Goal: Task Accomplishment & Management: Manage account settings

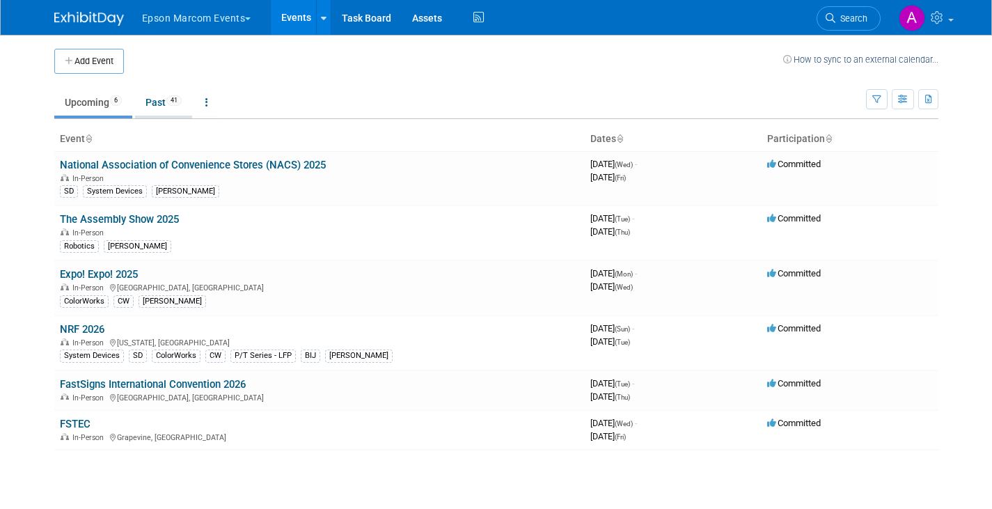
click at [159, 97] on link "Past 41" at bounding box center [163, 102] width 57 height 26
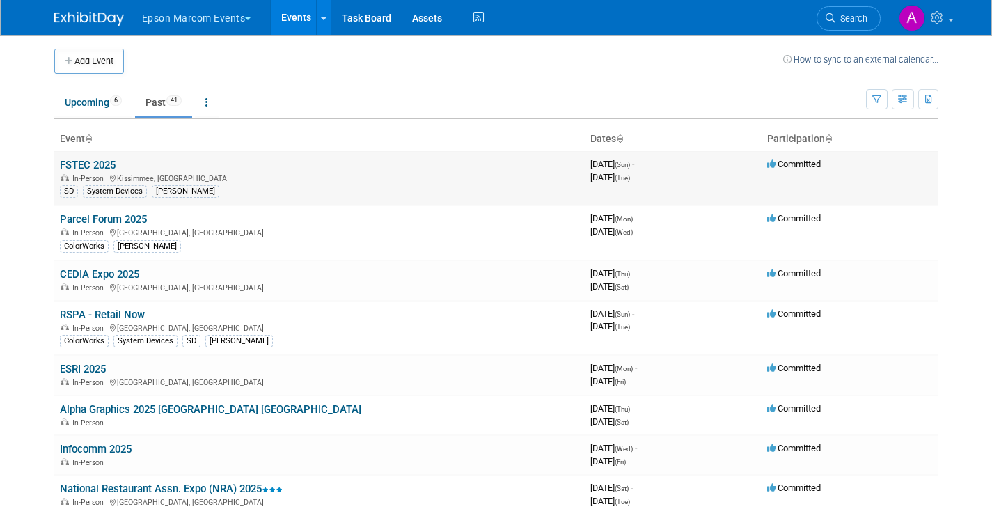
click at [98, 159] on link "FSTEC 2025" at bounding box center [88, 165] width 56 height 13
click at [93, 221] on link "Parcel Forum 2025" at bounding box center [103, 219] width 87 height 13
click at [77, 277] on link "CEDIA Expo 2025" at bounding box center [99, 274] width 79 height 13
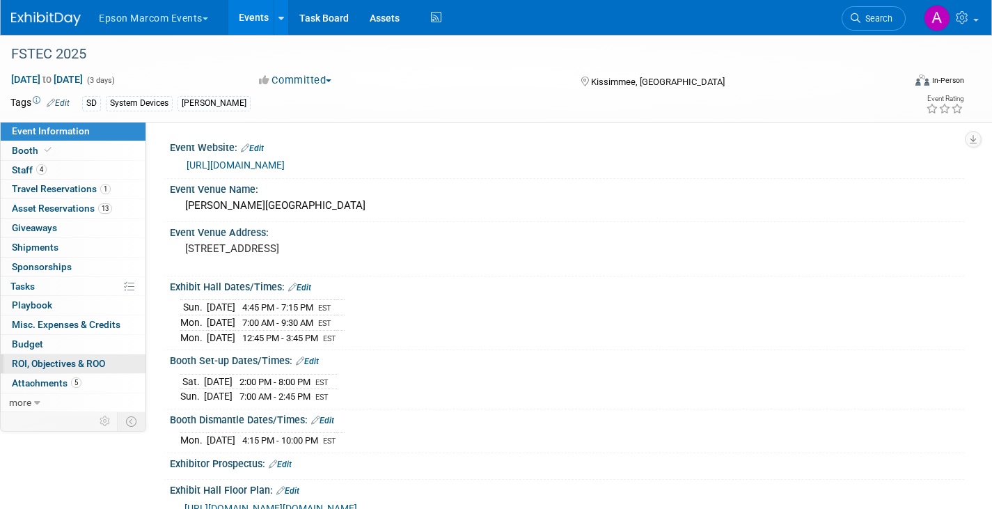
click at [68, 361] on span "ROI, Objectives & ROO 0" at bounding box center [58, 363] width 93 height 11
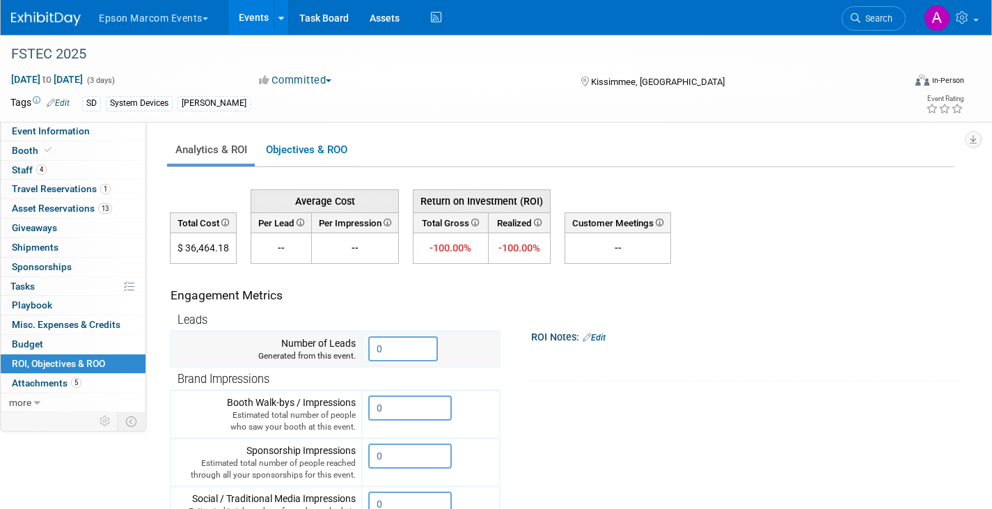
click at [398, 347] on input "0" at bounding box center [403, 348] width 70 height 25
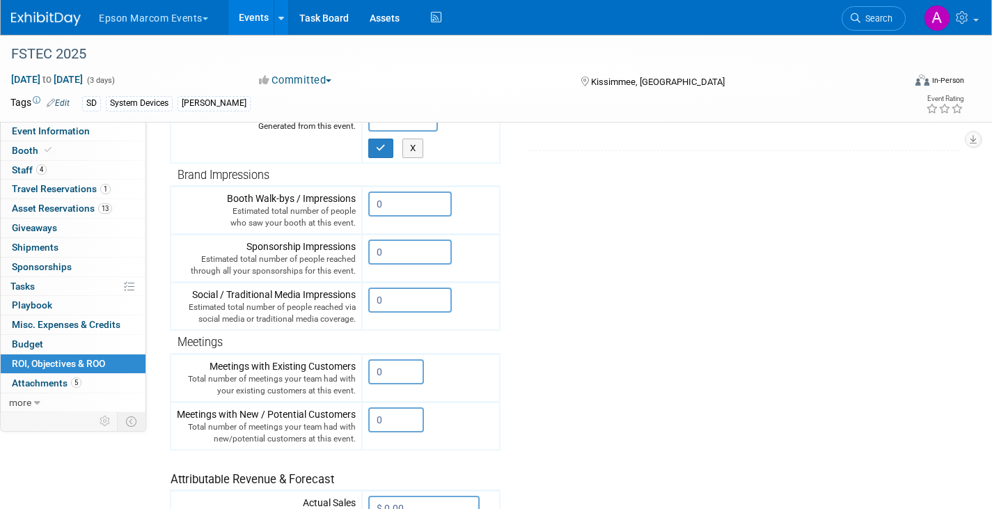
scroll to position [231, 0]
type input "26"
click at [409, 201] on input "0" at bounding box center [410, 203] width 84 height 25
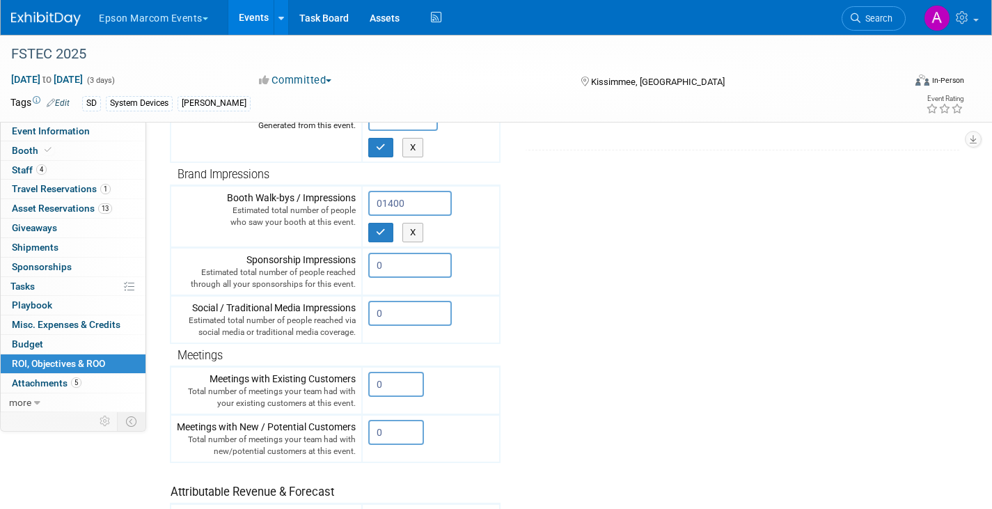
click at [552, 295] on tr "Engagement Metrics Leads Generated from this event. 26 X Brand Impressions X" at bounding box center [562, 304] width 784 height 543
click at [416, 203] on input "01400" at bounding box center [410, 203] width 84 height 25
type input "0"
type input "1400"
click at [637, 304] on tr "Engagement Metrics Leads Generated from this event. 26 X Brand Impressions X" at bounding box center [562, 304] width 784 height 543
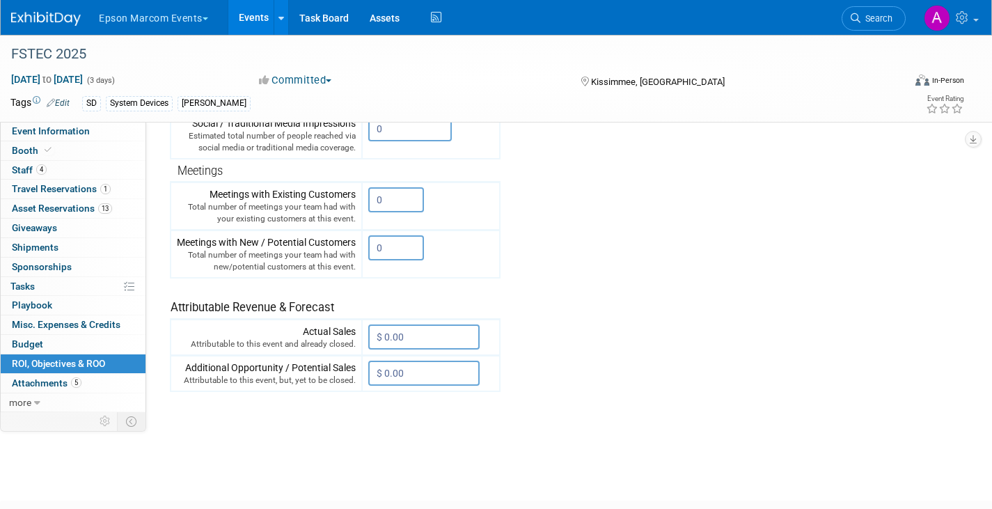
scroll to position [504, 0]
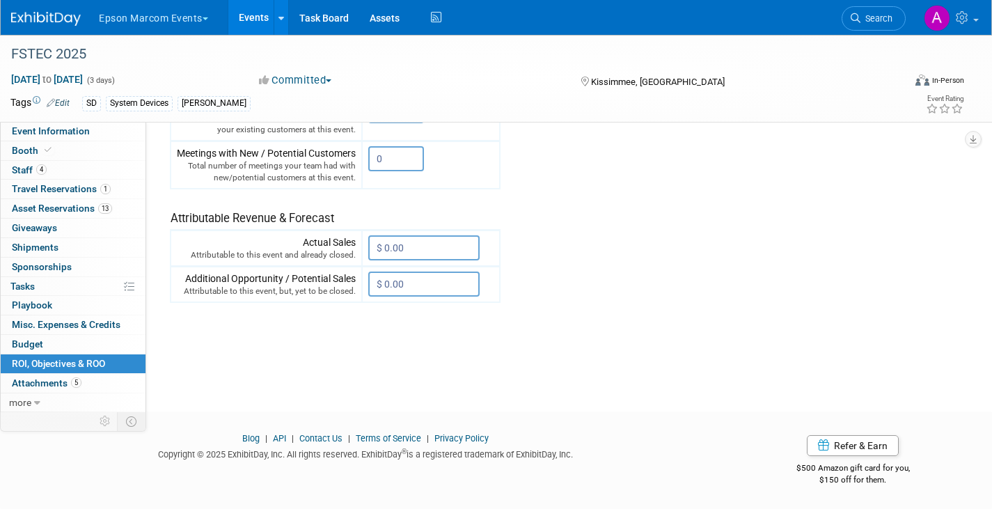
click at [494, 357] on div "Average Cost Return on Investment (ROI) -- -- %" at bounding box center [562, 19] width 784 height 682
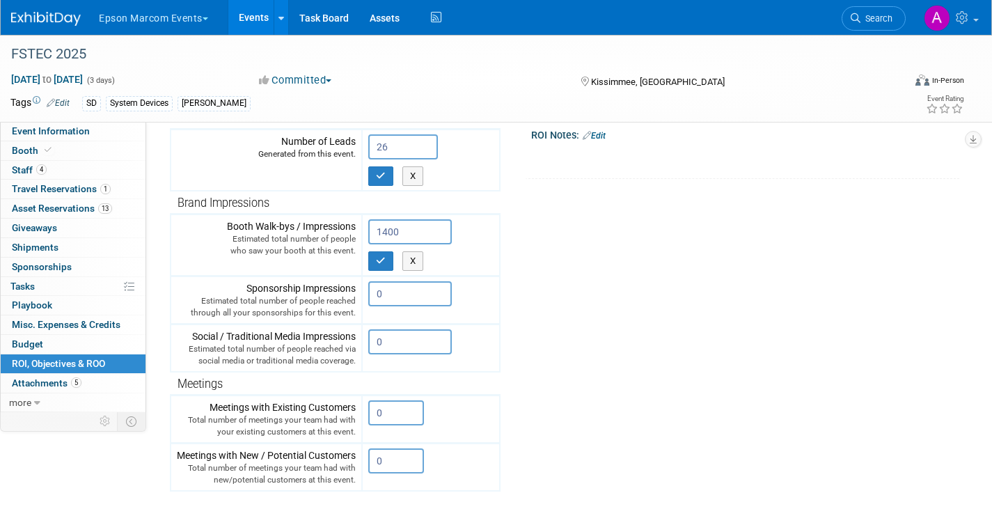
scroll to position [200, 0]
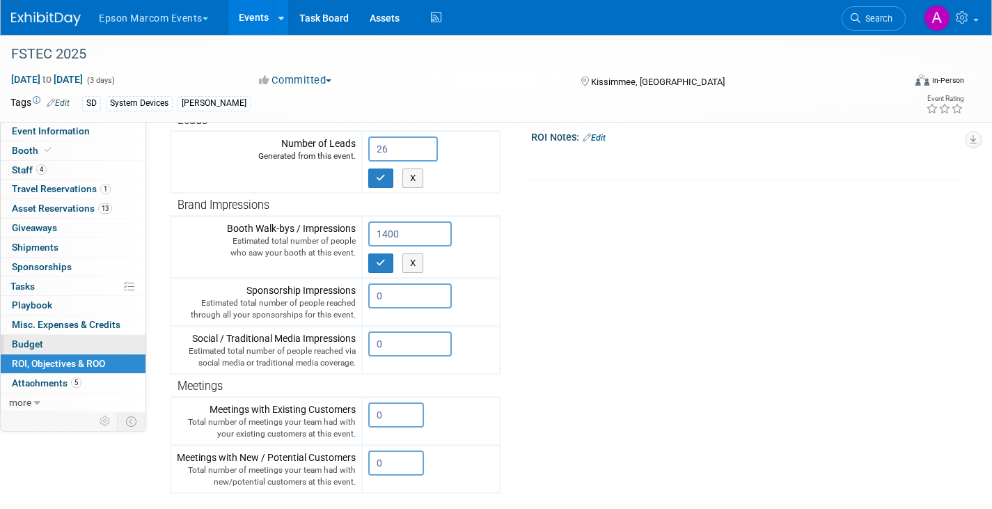
click at [29, 345] on span "Budget" at bounding box center [27, 343] width 31 height 11
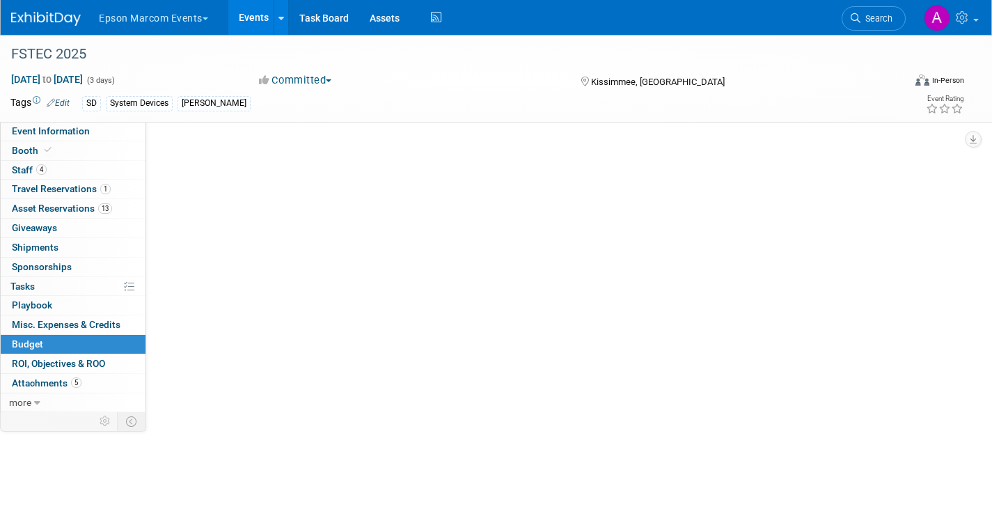
scroll to position [0, 0]
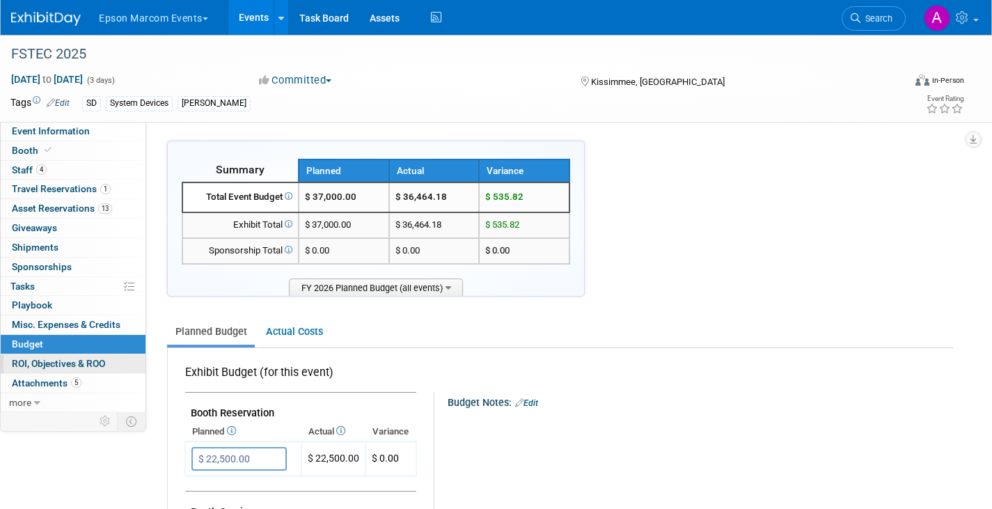
click at [32, 366] on span "ROI, Objectives & ROO 0" at bounding box center [58, 363] width 93 height 11
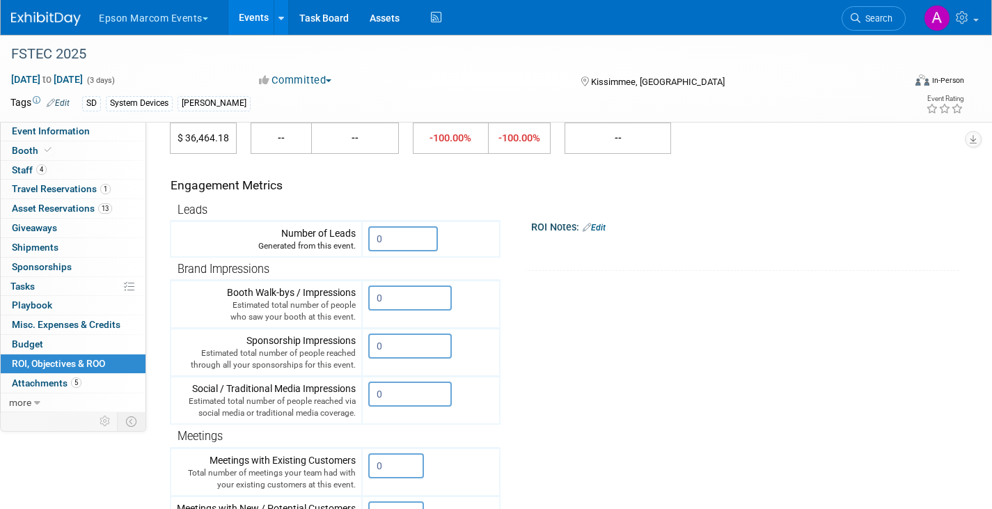
scroll to position [101, 0]
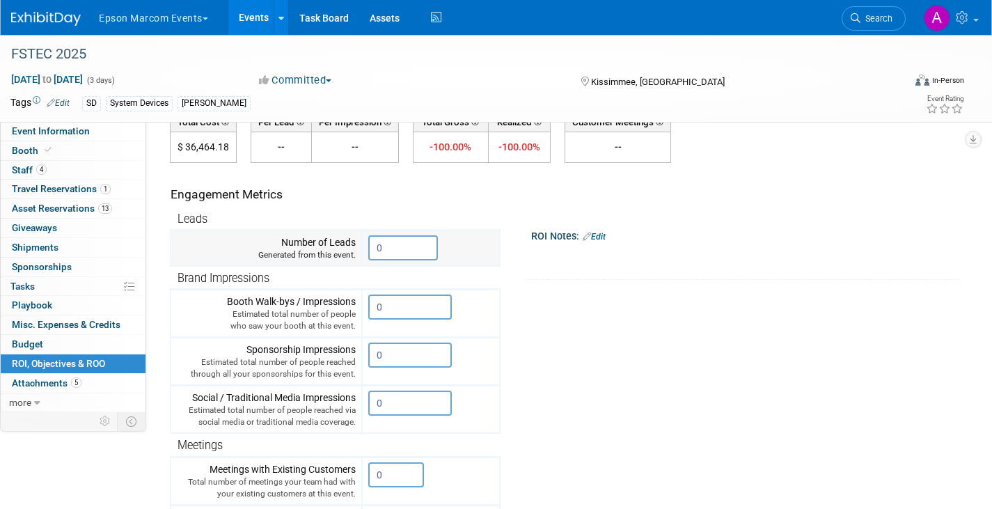
click at [400, 245] on input "0" at bounding box center [403, 247] width 70 height 25
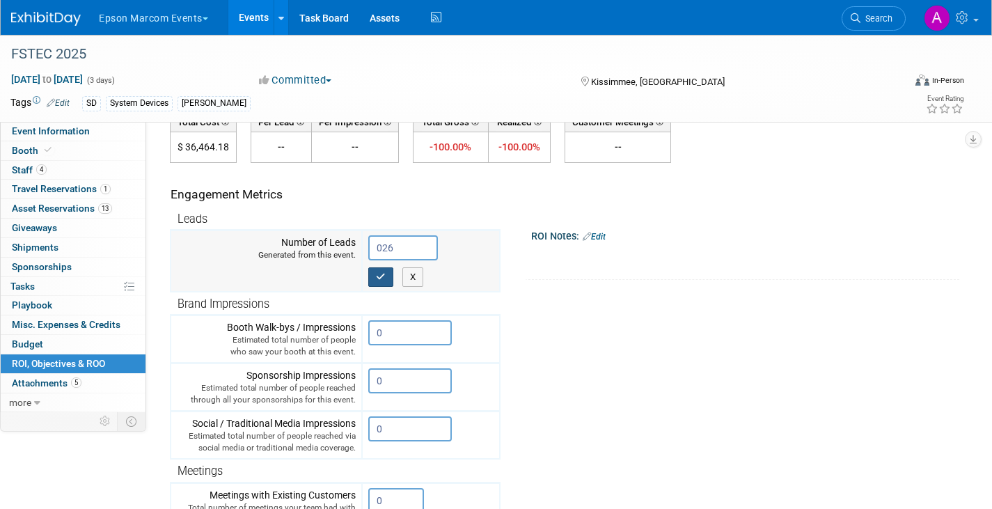
click at [384, 274] on icon "button" at bounding box center [381, 276] width 10 height 9
type input "26"
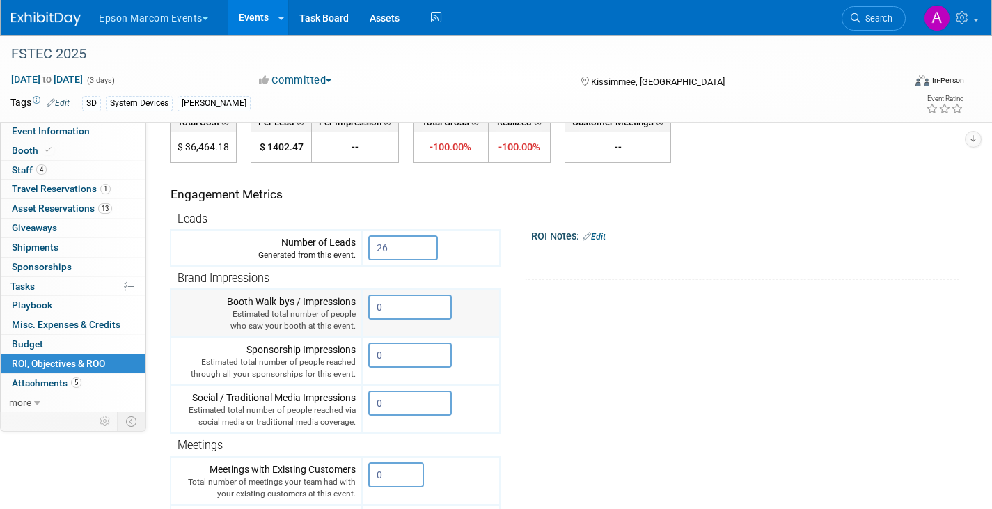
click at [400, 304] on input "0" at bounding box center [410, 307] width 84 height 25
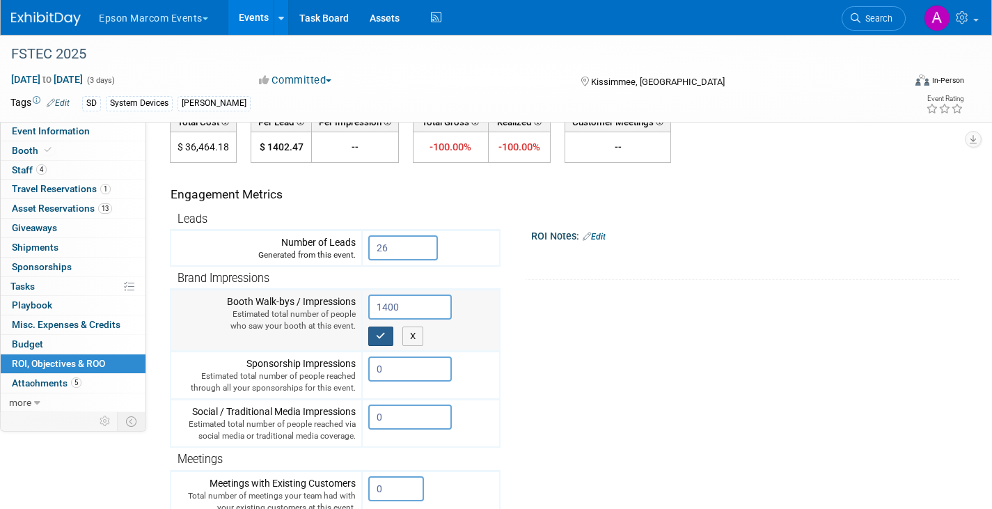
type input "1400"
click at [389, 334] on button "button" at bounding box center [380, 337] width 25 height 20
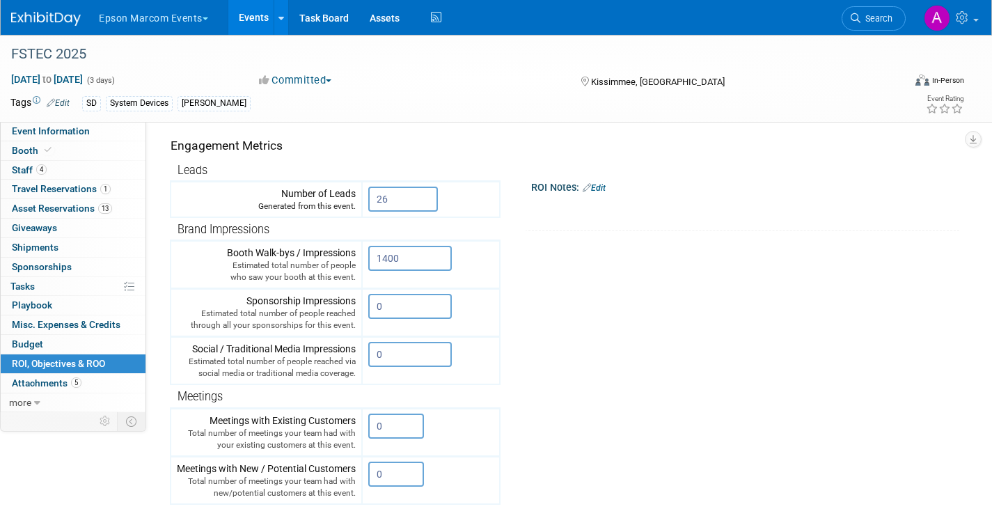
scroll to position [143, 0]
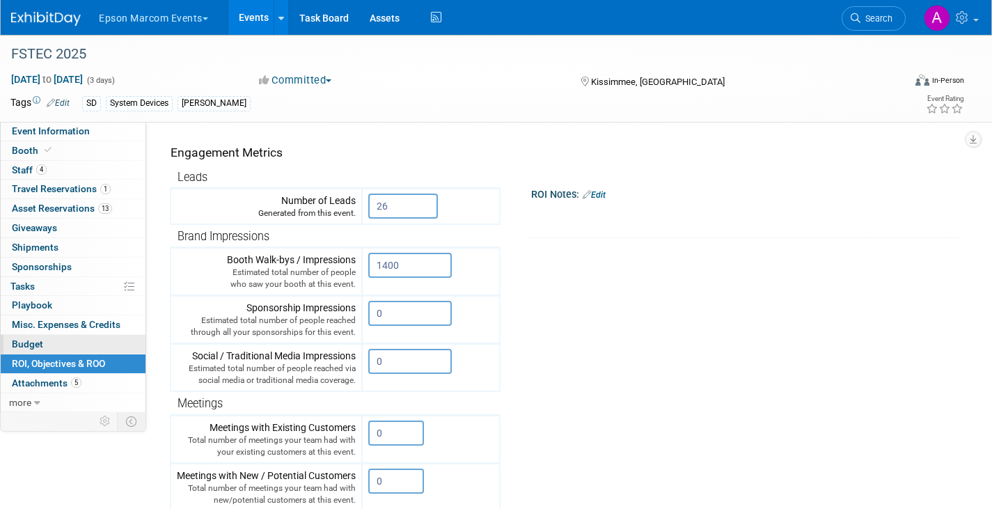
click at [38, 345] on span "Budget" at bounding box center [27, 343] width 31 height 11
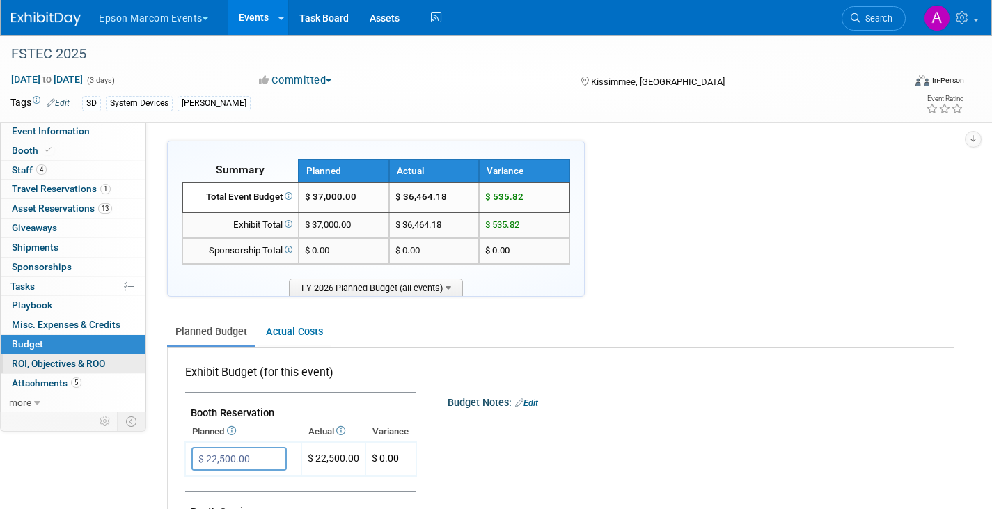
click at [36, 361] on span "ROI, Objectives & ROO 0" at bounding box center [58, 363] width 93 height 11
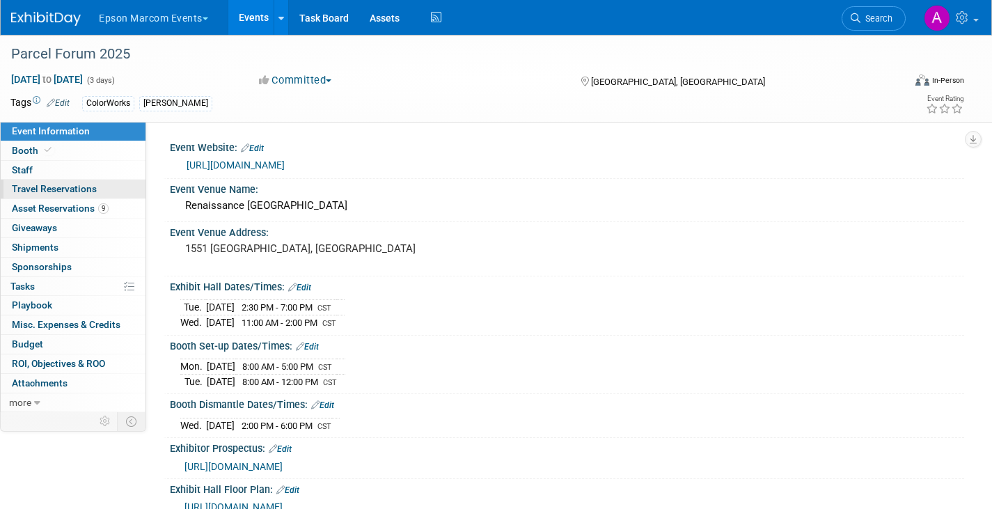
click at [40, 182] on link "0 Travel Reservations 0" at bounding box center [73, 189] width 145 height 19
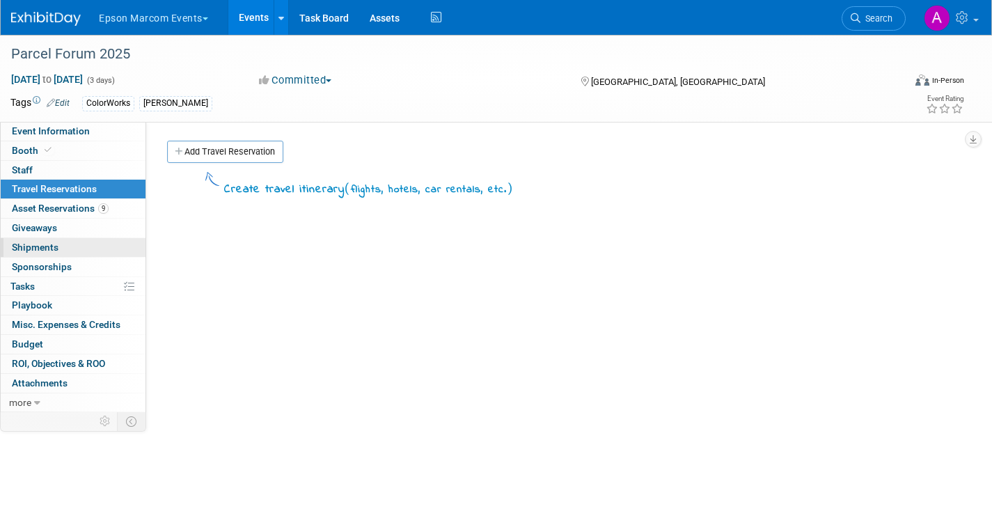
click at [30, 244] on span "Shipments 0" at bounding box center [35, 247] width 47 height 11
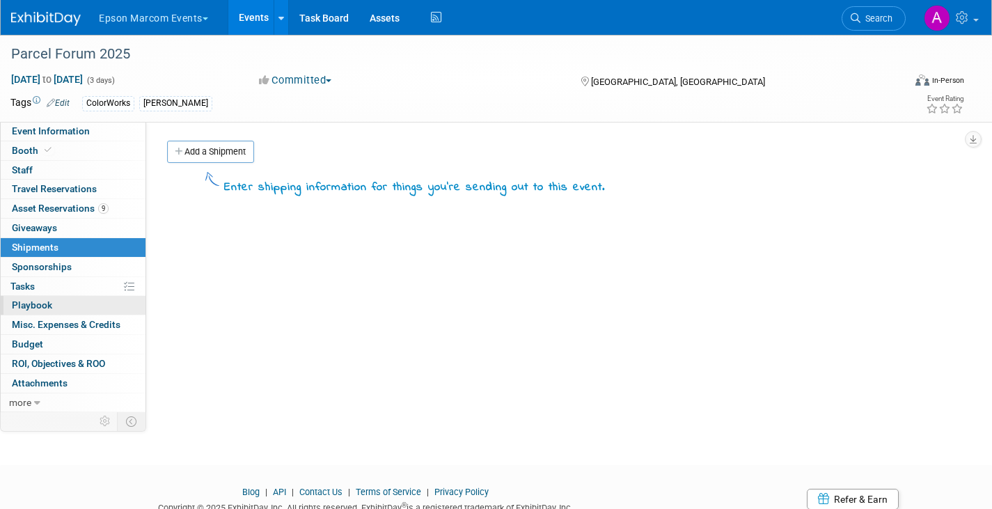
click at [25, 304] on span "Playbook 0" at bounding box center [32, 304] width 40 height 11
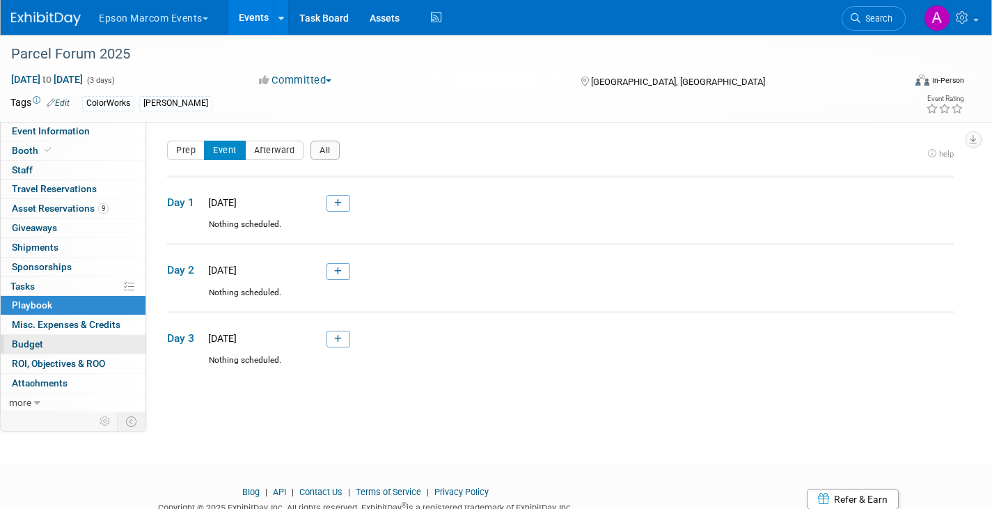
click at [32, 341] on span "Budget" at bounding box center [27, 343] width 31 height 11
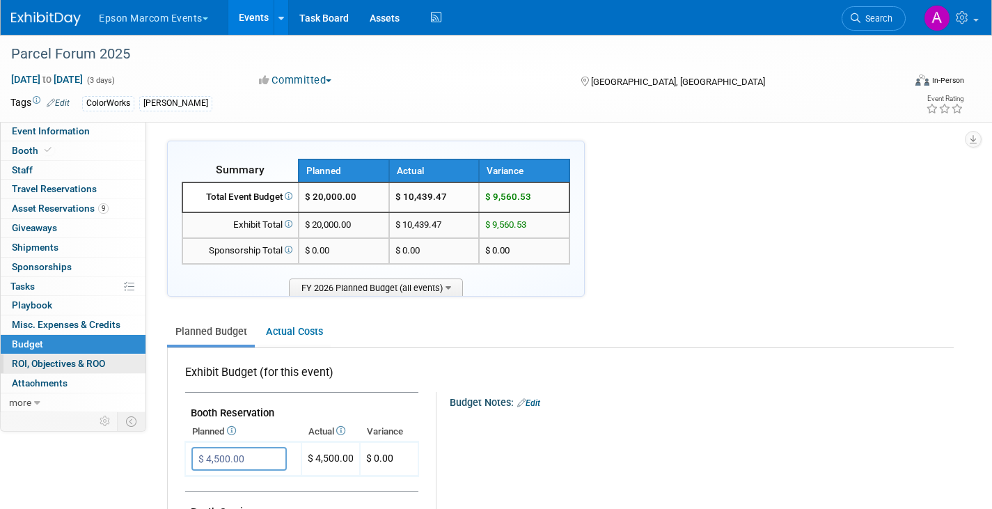
click at [38, 361] on span "ROI, Objectives & ROO 0" at bounding box center [58, 363] width 93 height 11
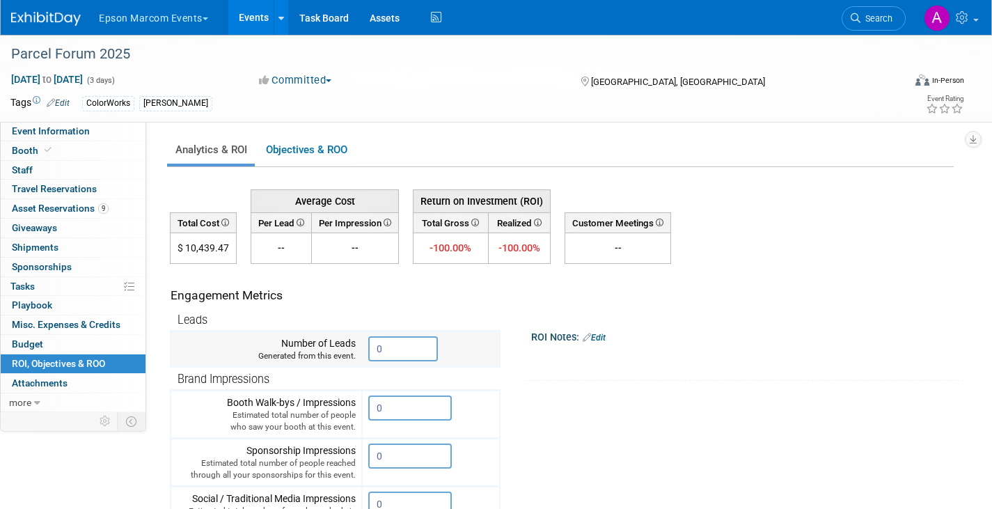
click at [412, 349] on input "0" at bounding box center [403, 348] width 70 height 25
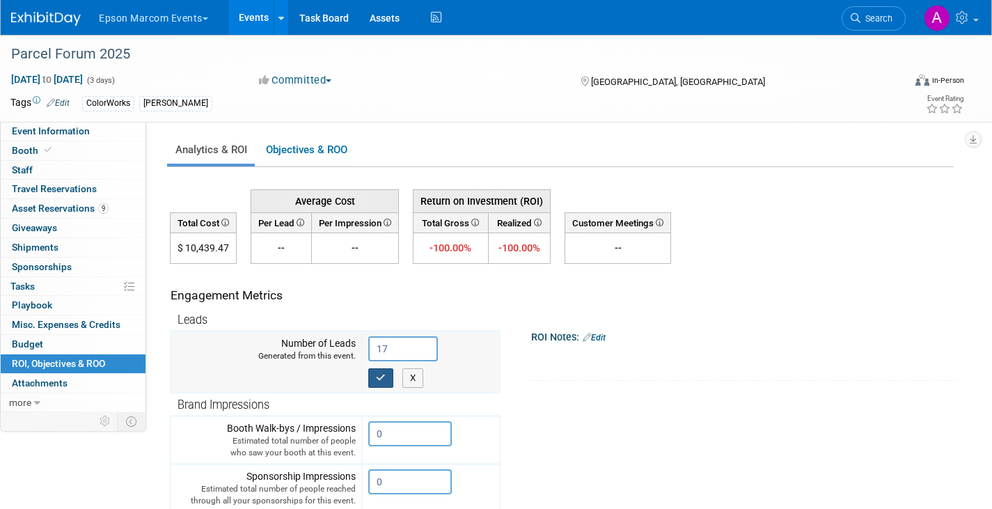
type input "17"
click at [388, 377] on button "button" at bounding box center [380, 378] width 25 height 20
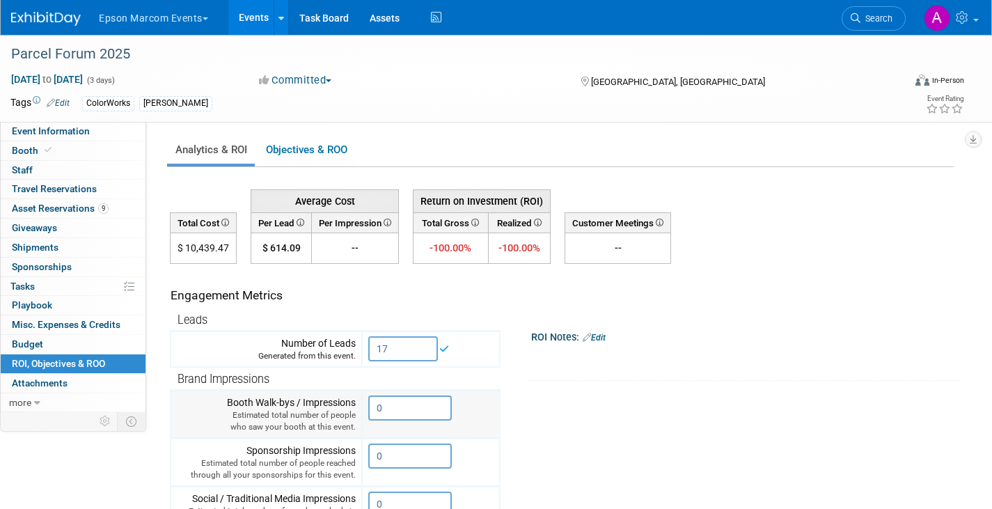
click at [389, 409] on input "0" at bounding box center [410, 408] width 84 height 25
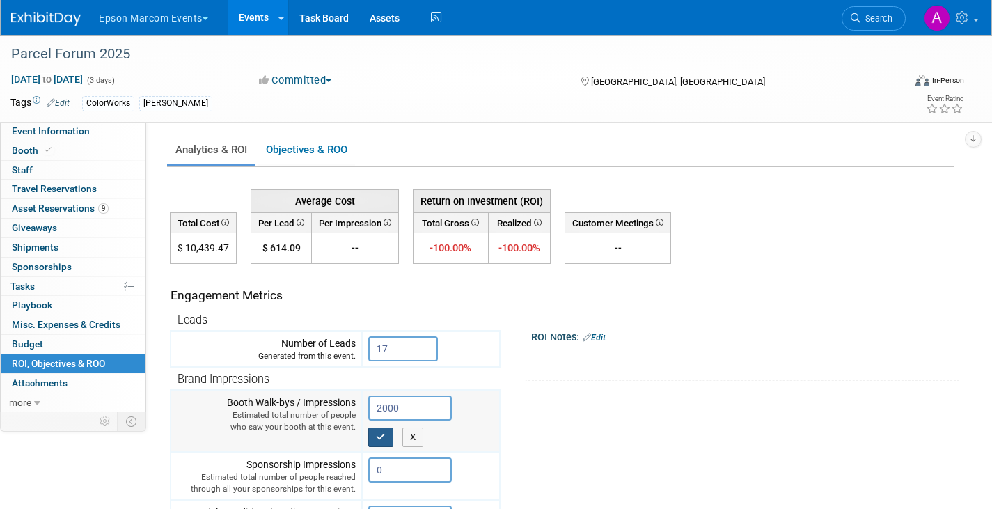
type input "2000"
click at [381, 433] on icon "button" at bounding box center [381, 437] width 10 height 9
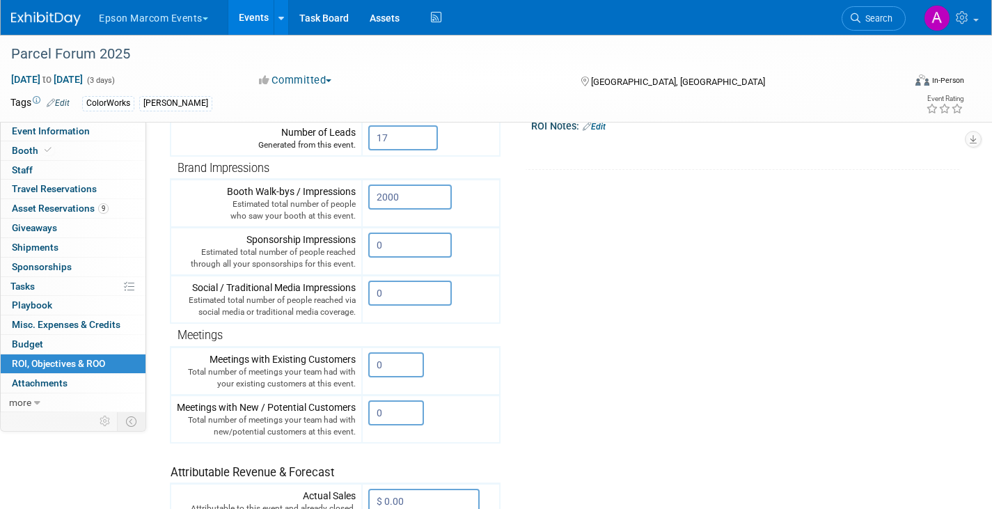
scroll to position [212, 0]
click at [72, 455] on div "Event Information Event Info Booth Booth 0 Staff 0 Staff 0 Travel Reservations …" at bounding box center [496, 216] width 992 height 788
click at [30, 224] on span "Giveaways 0" at bounding box center [34, 227] width 45 height 11
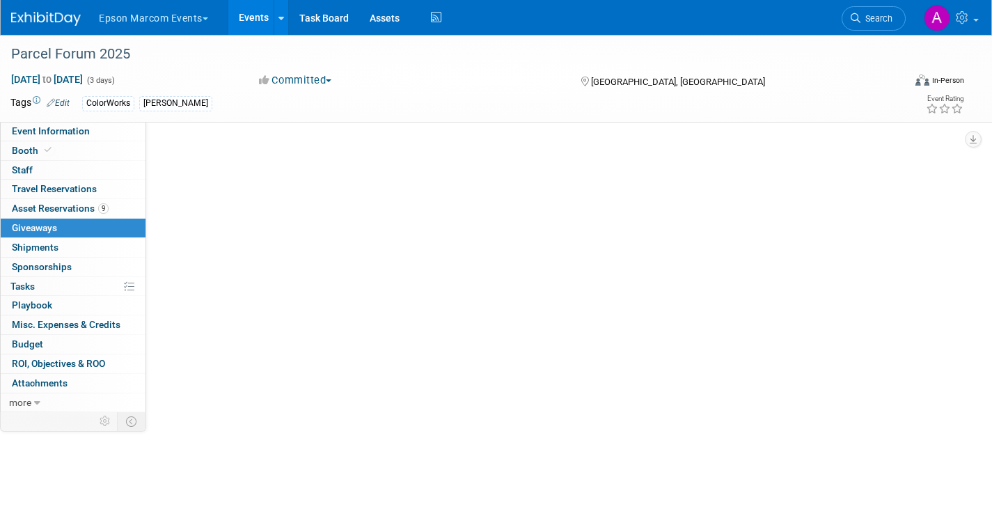
scroll to position [0, 0]
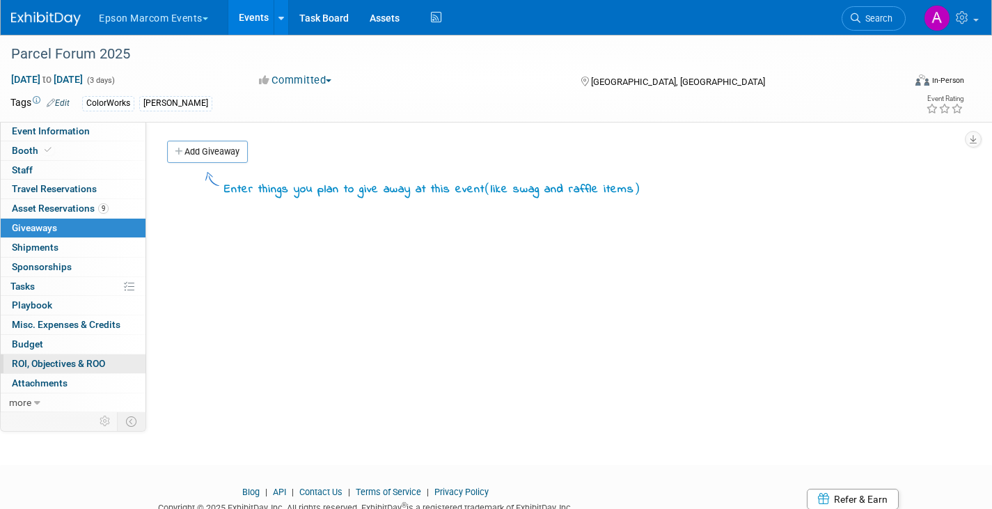
click at [36, 364] on span "ROI, Objectives & ROO 0" at bounding box center [58, 363] width 93 height 11
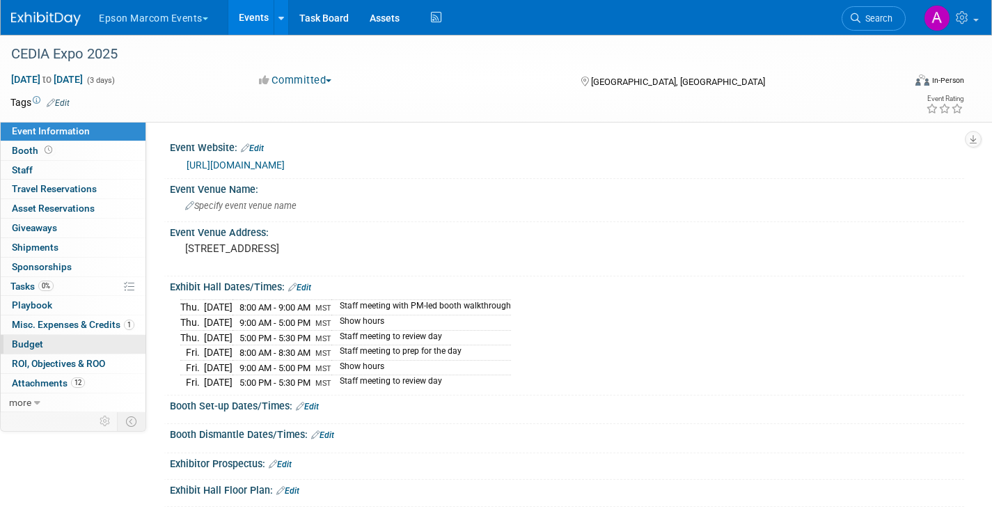
click at [30, 341] on span "Budget" at bounding box center [27, 343] width 31 height 11
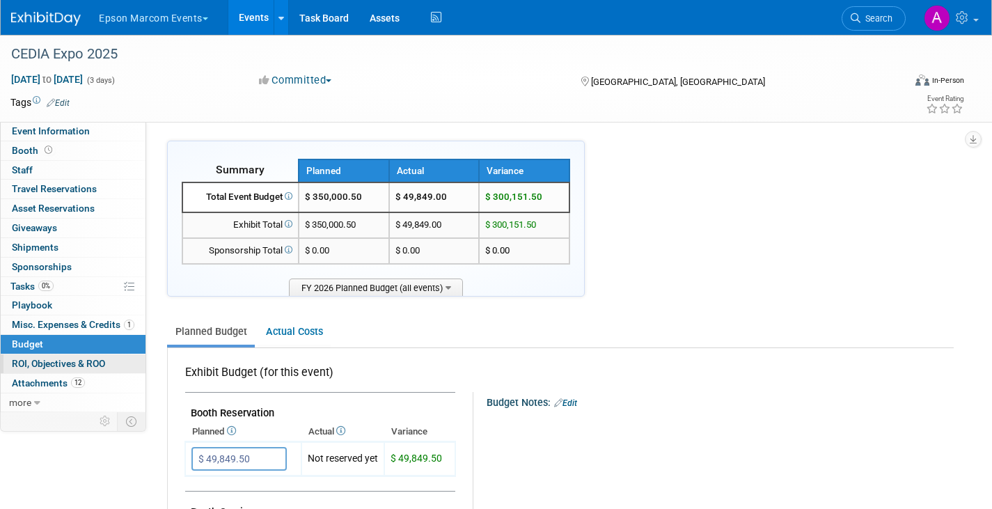
click at [31, 364] on span "ROI, Objectives & ROO 0" at bounding box center [58, 363] width 93 height 11
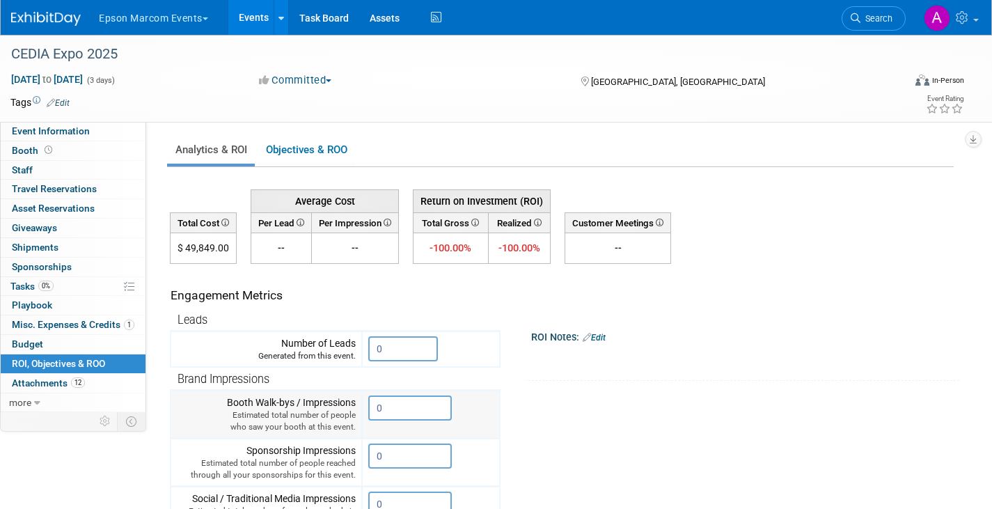
click at [389, 406] on input "0" at bounding box center [410, 408] width 84 height 25
click at [391, 352] on input "0" at bounding box center [403, 348] width 70 height 25
click at [389, 409] on input "0" at bounding box center [410, 408] width 84 height 25
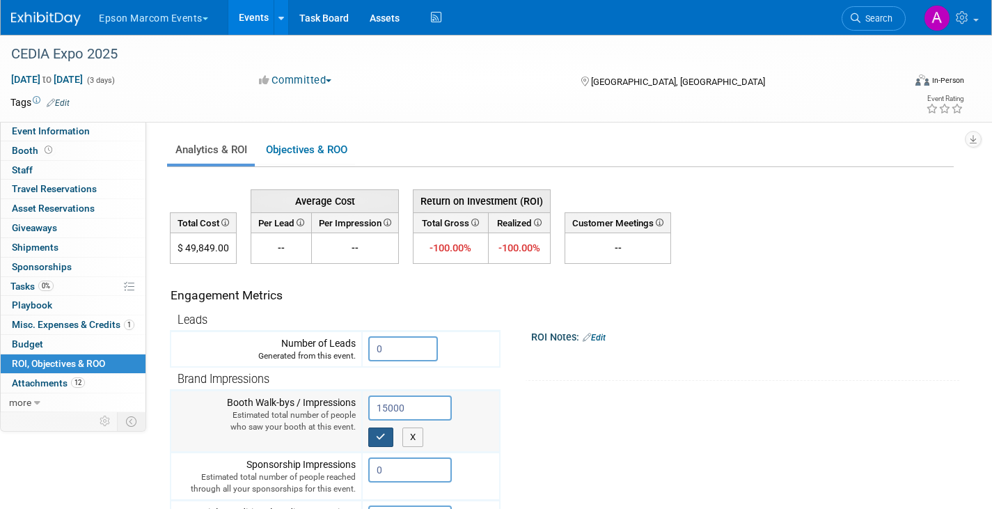
type input "15000"
click at [384, 435] on icon "button" at bounding box center [381, 437] width 10 height 9
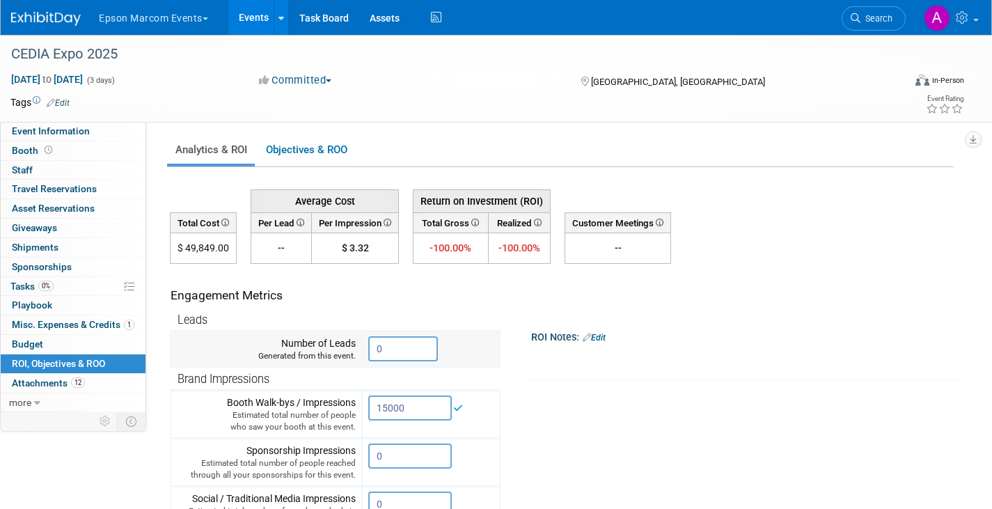
click at [389, 348] on input "0" at bounding box center [403, 348] width 70 height 25
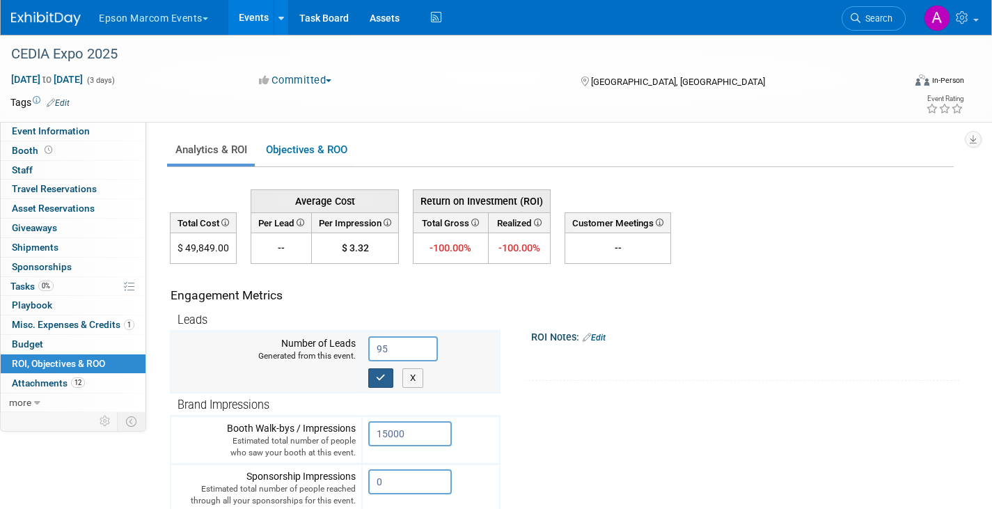
type input "95"
click at [383, 377] on icon "button" at bounding box center [381, 377] width 10 height 9
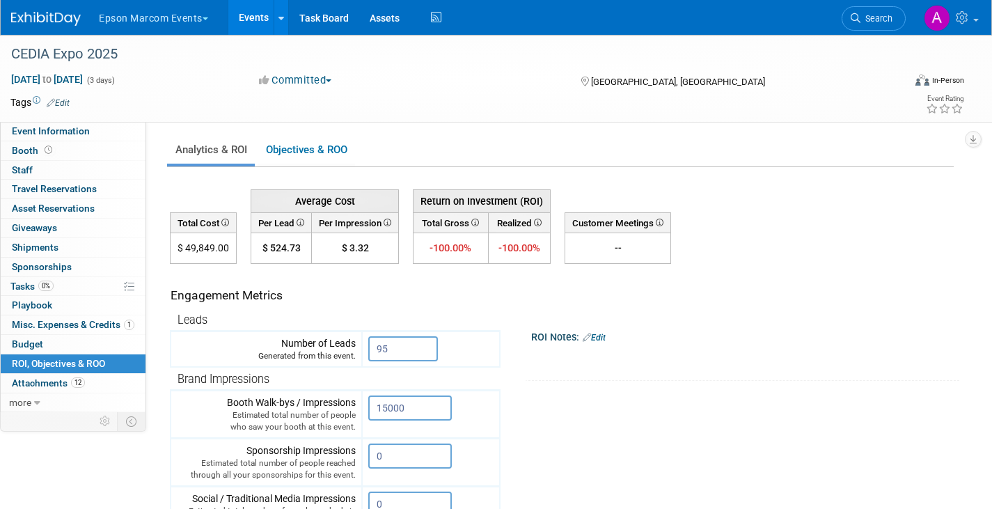
click at [260, 15] on link "Events" at bounding box center [253, 17] width 51 height 35
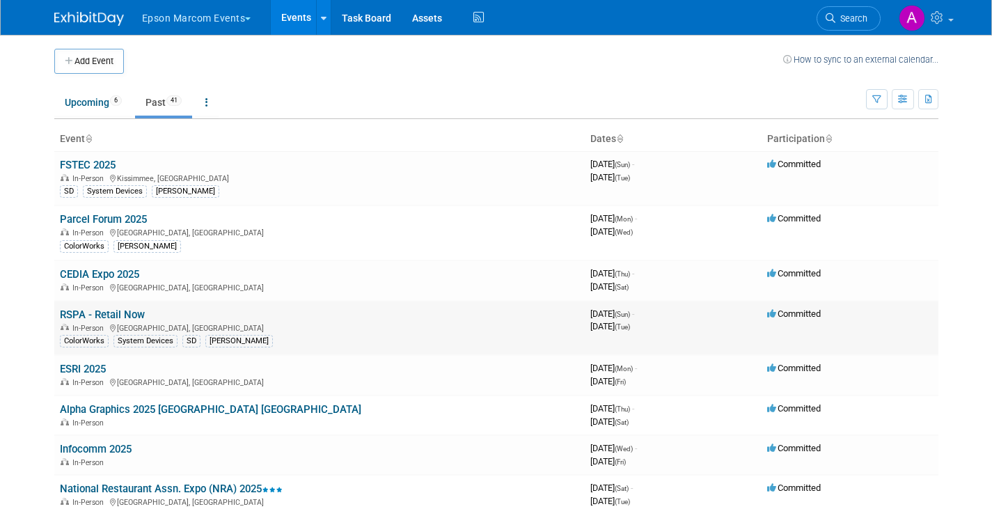
click at [107, 316] on link "RSPA - Retail Now" at bounding box center [102, 315] width 85 height 13
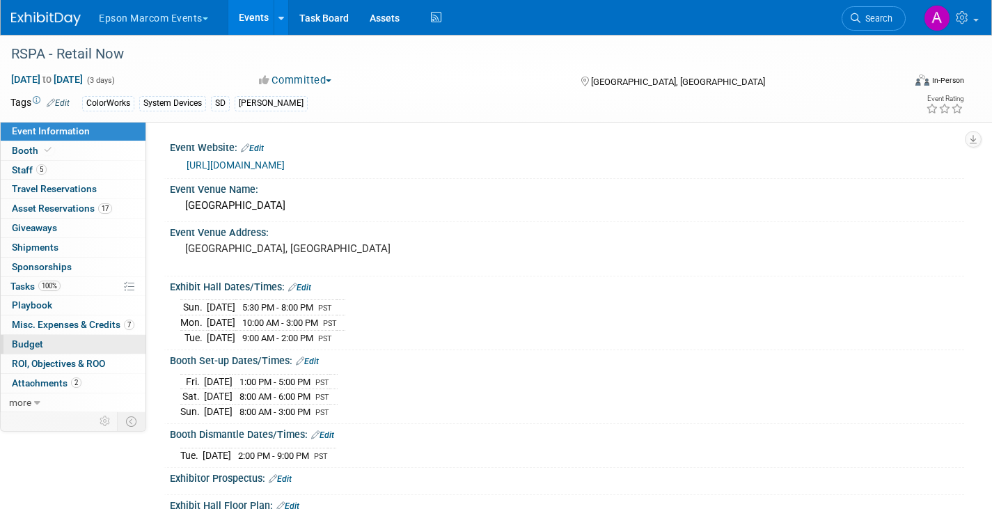
click at [38, 346] on span "Budget" at bounding box center [27, 343] width 31 height 11
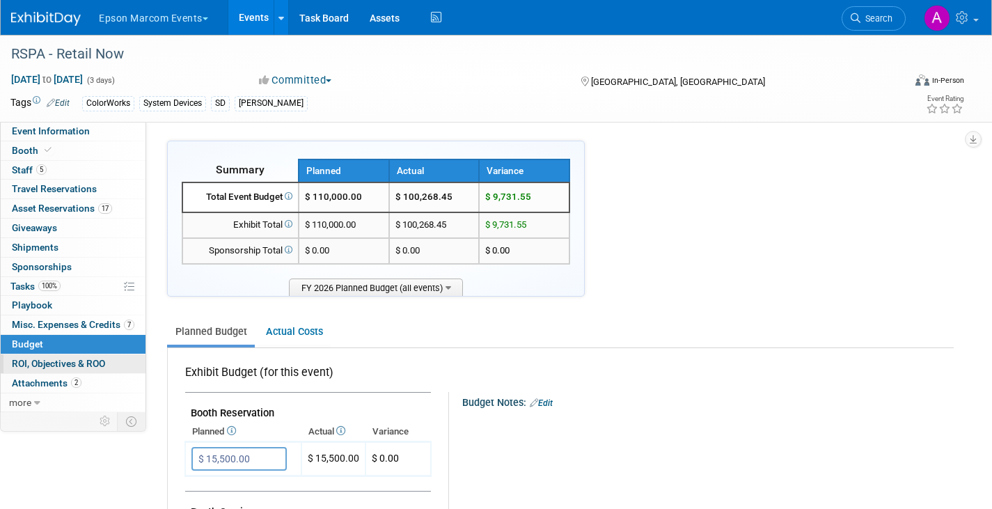
click at [29, 361] on span "ROI, Objectives & ROO 0" at bounding box center [58, 363] width 93 height 11
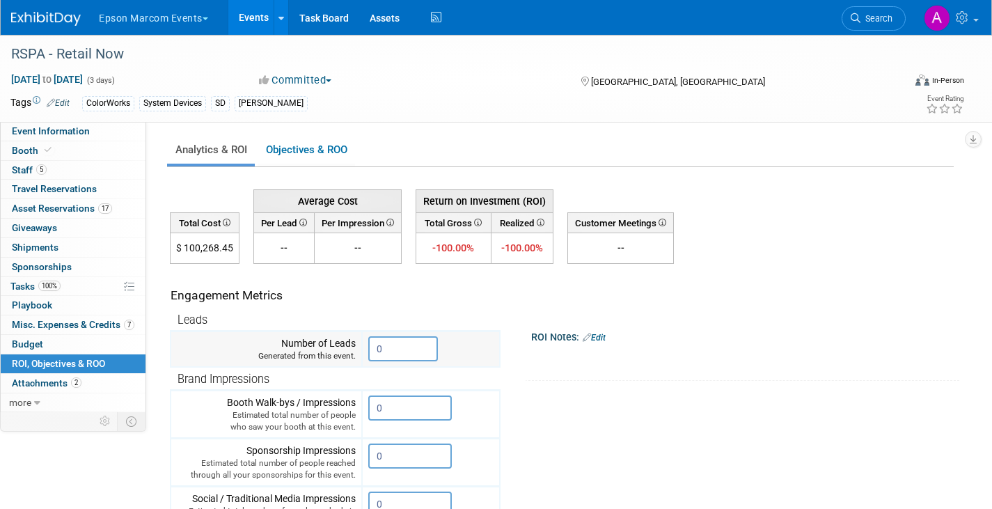
click at [407, 349] on input "0" at bounding box center [403, 348] width 70 height 25
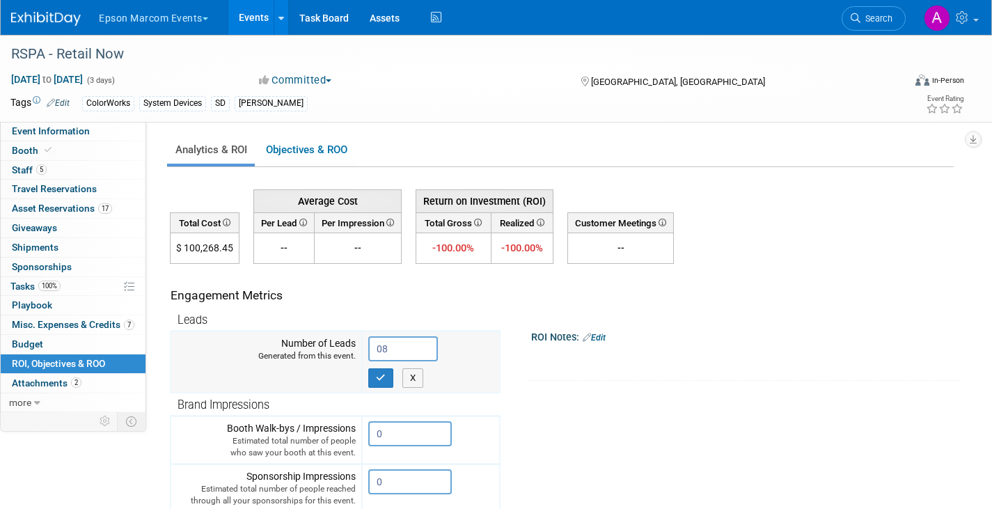
type input "0"
type input "89"
click at [381, 376] on icon "button" at bounding box center [381, 377] width 10 height 9
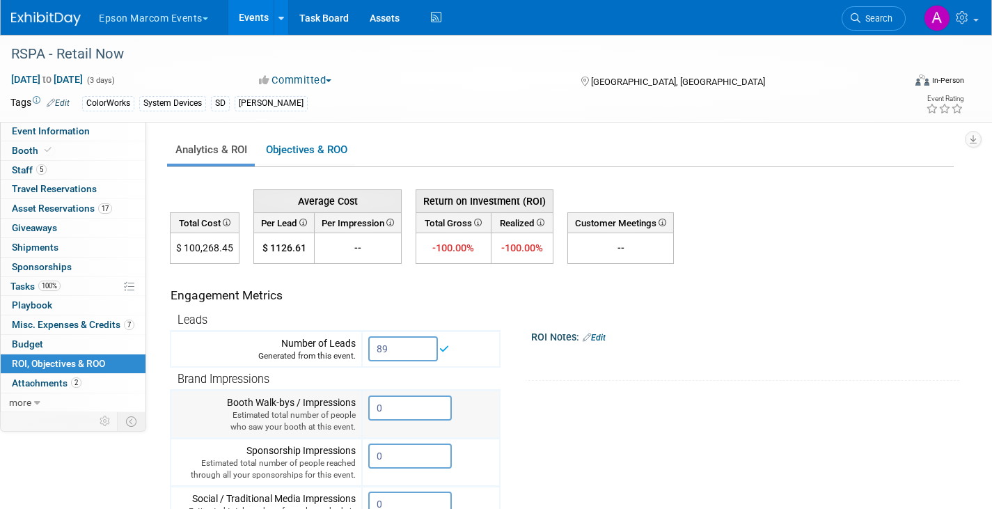
click at [387, 405] on input "0" at bounding box center [410, 408] width 84 height 25
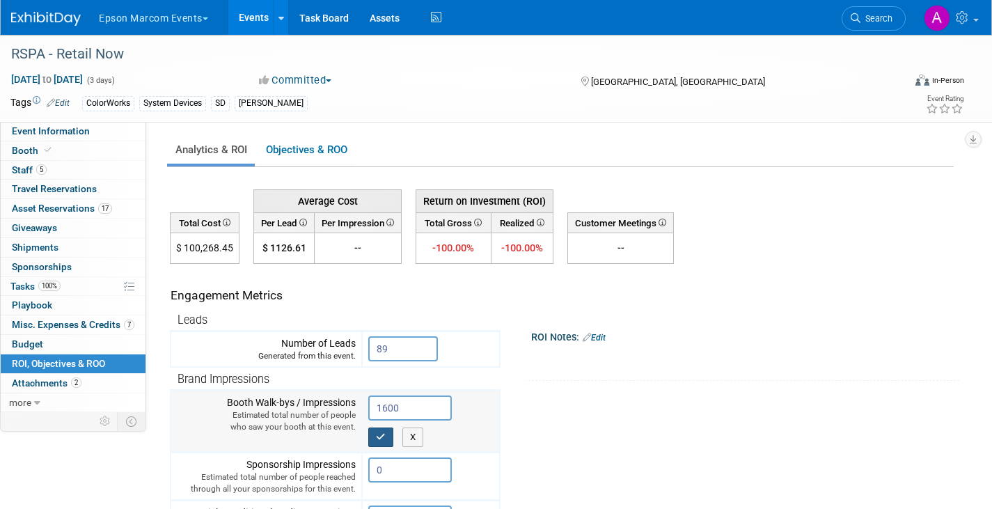
type input "1600"
click at [383, 439] on icon "button" at bounding box center [381, 437] width 10 height 9
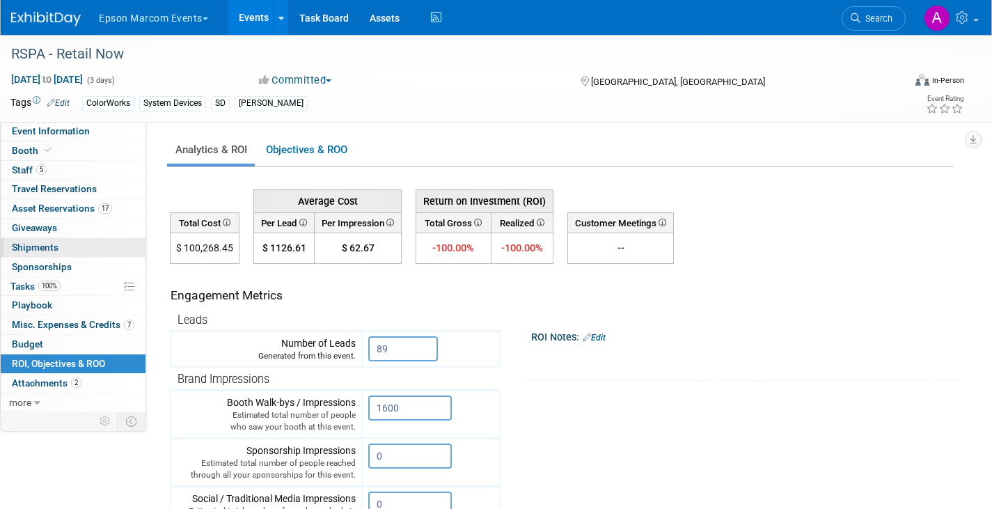
click at [36, 244] on span "Shipments 0" at bounding box center [35, 247] width 47 height 11
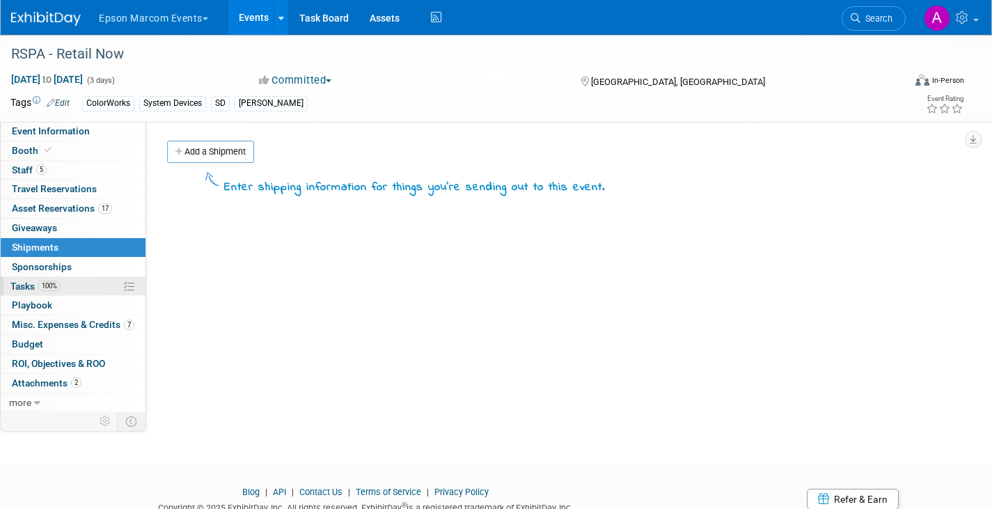
click at [29, 281] on span "Tasks 100%" at bounding box center [35, 286] width 50 height 11
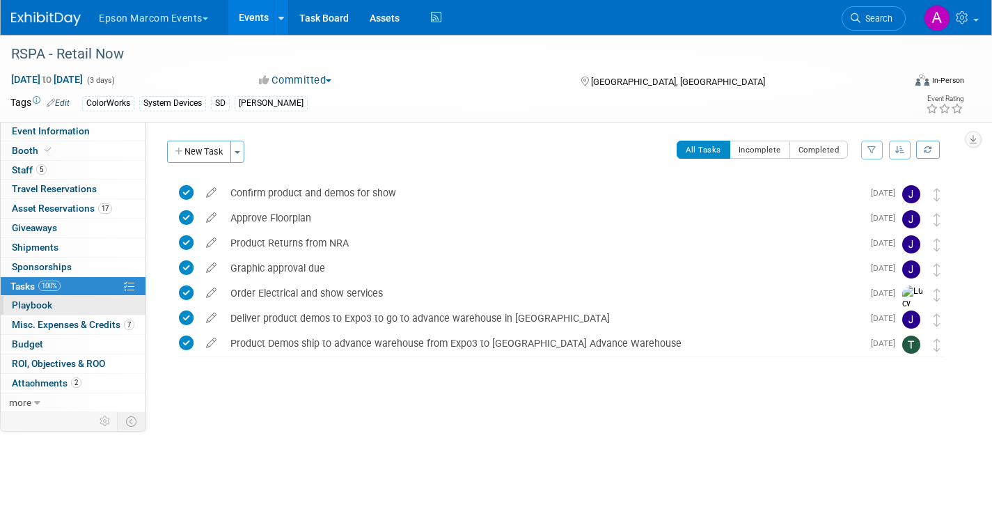
click at [26, 302] on span "Playbook 0" at bounding box center [32, 304] width 40 height 11
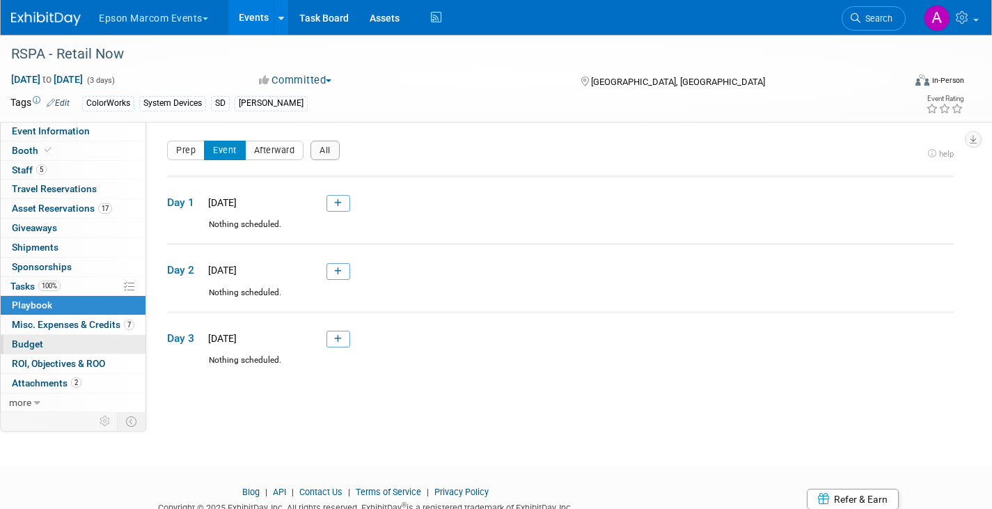
click at [25, 340] on span "Budget" at bounding box center [27, 343] width 31 height 11
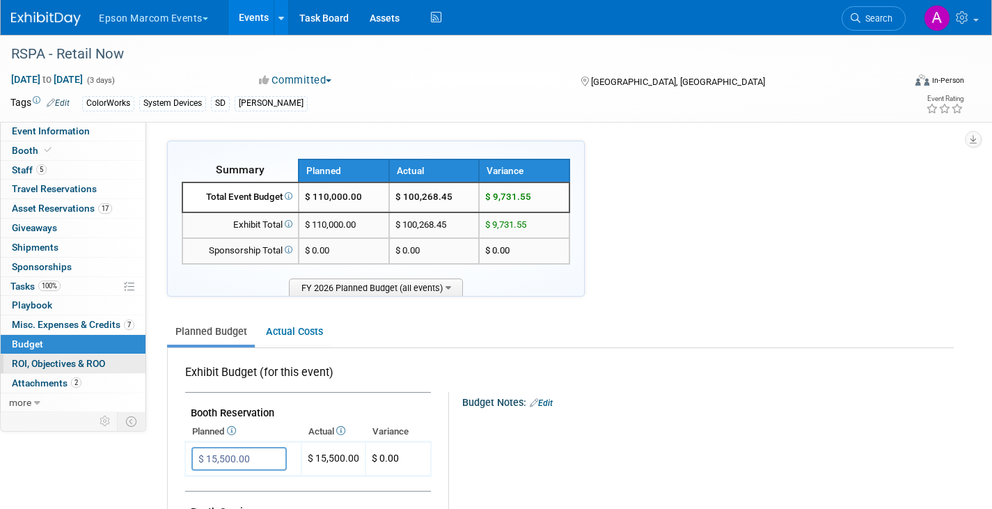
click at [31, 364] on span "ROI, Objectives & ROO 0" at bounding box center [58, 363] width 93 height 11
